Goal: Information Seeking & Learning: Learn about a topic

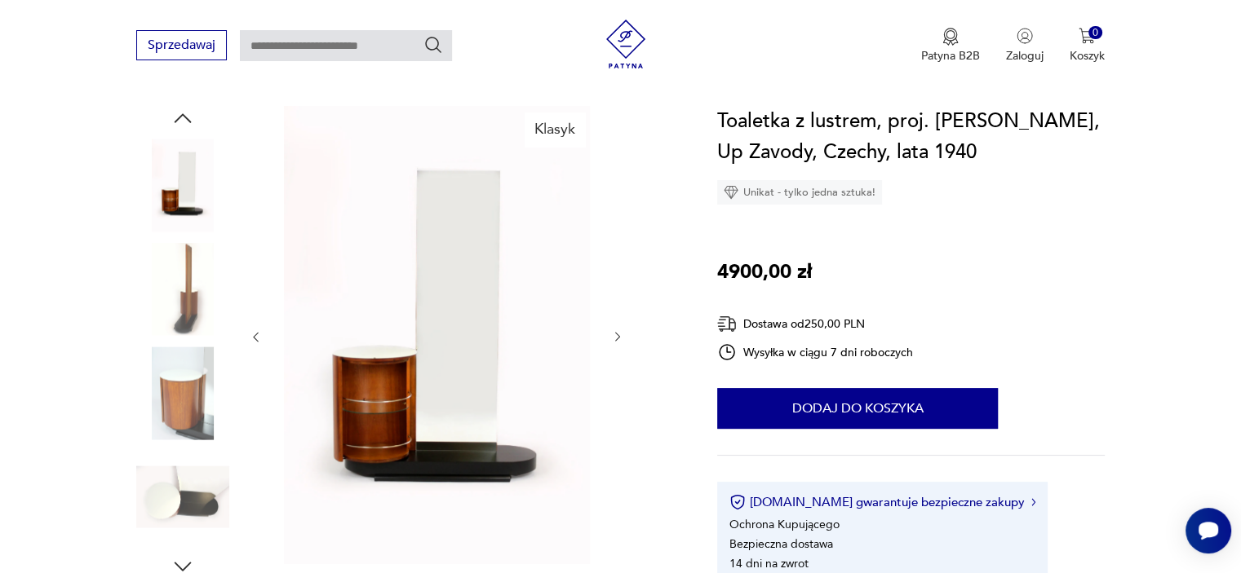
click at [183, 117] on icon "button" at bounding box center [182, 118] width 24 height 24
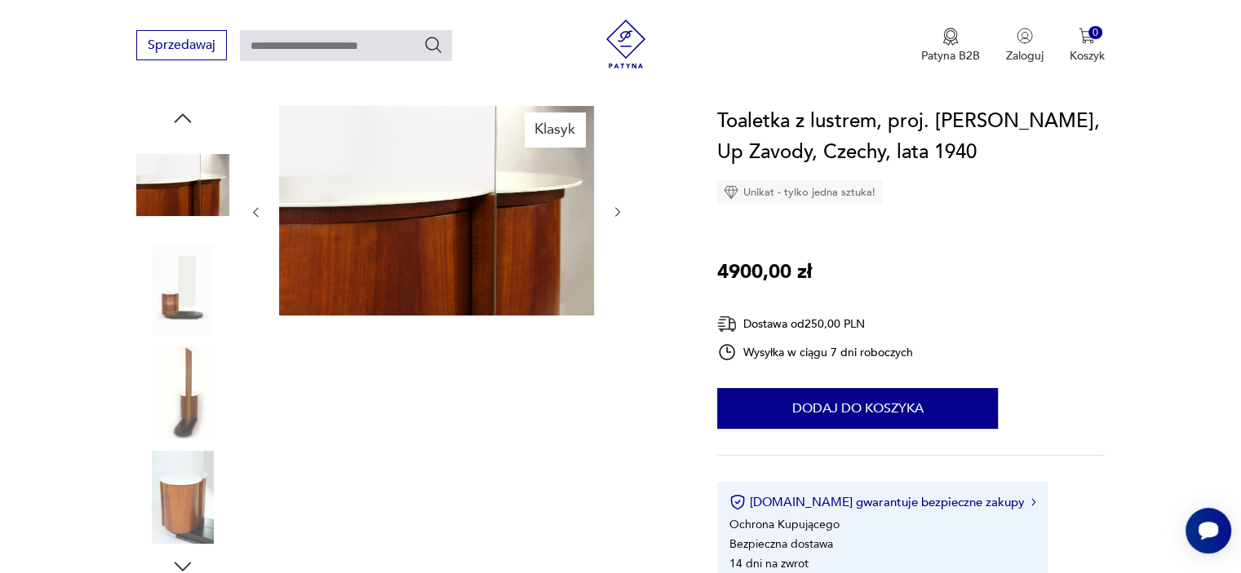
click at [183, 117] on icon "button" at bounding box center [182, 118] width 24 height 24
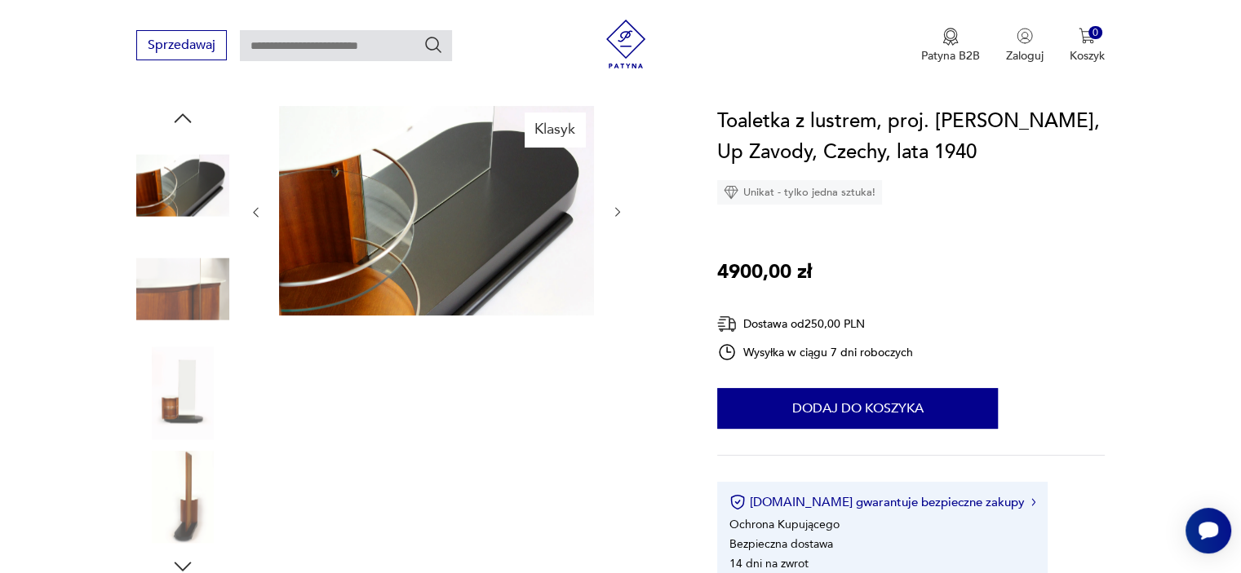
click at [183, 117] on icon "button" at bounding box center [182, 118] width 24 height 24
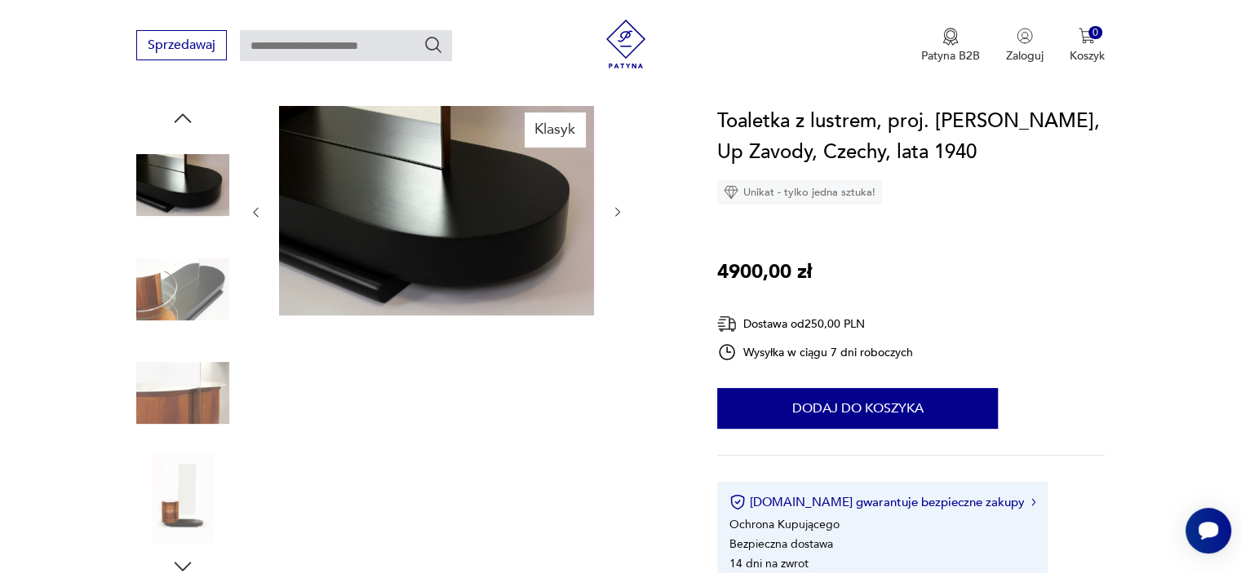
click at [183, 117] on icon "button" at bounding box center [182, 118] width 24 height 24
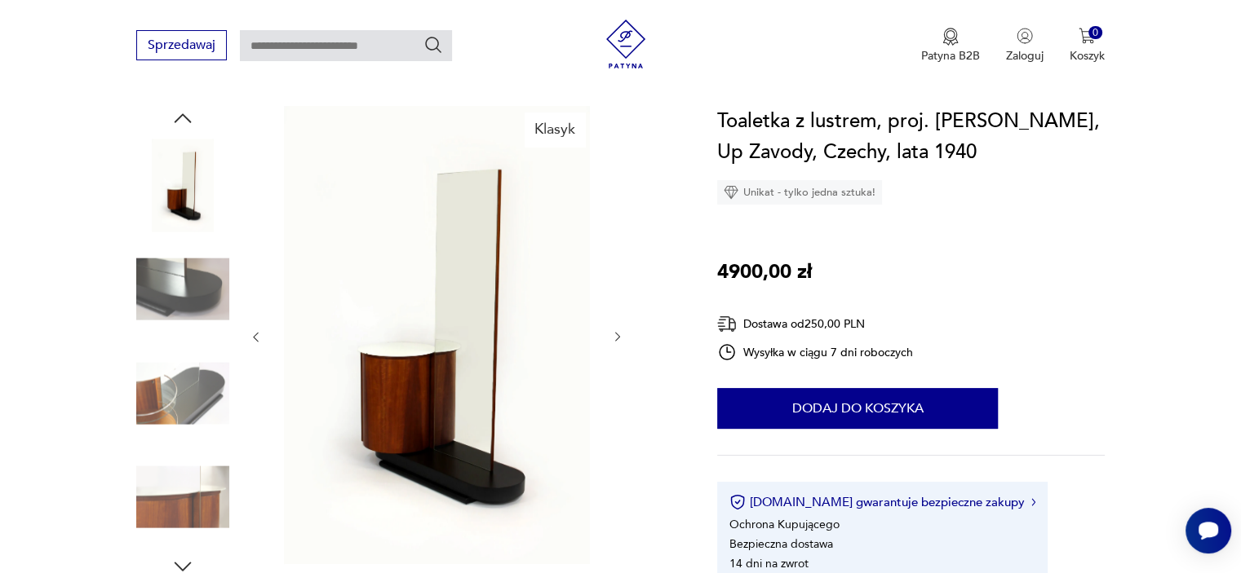
click at [183, 117] on icon "button" at bounding box center [182, 118] width 24 height 24
